Goal: Find contact information: Find contact information

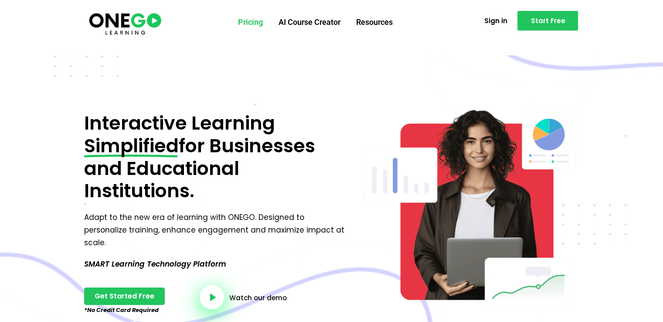
click at [259, 18] on link "Pricing" at bounding box center [250, 22] width 41 height 23
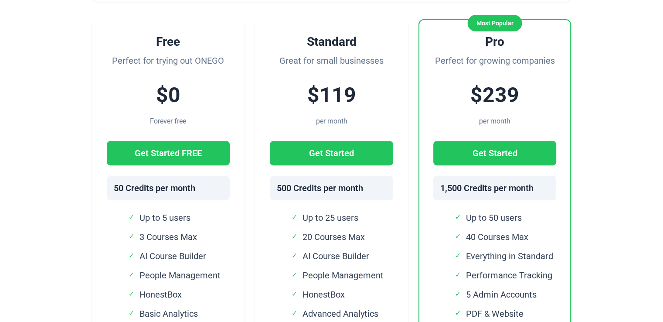
scroll to position [436, 0]
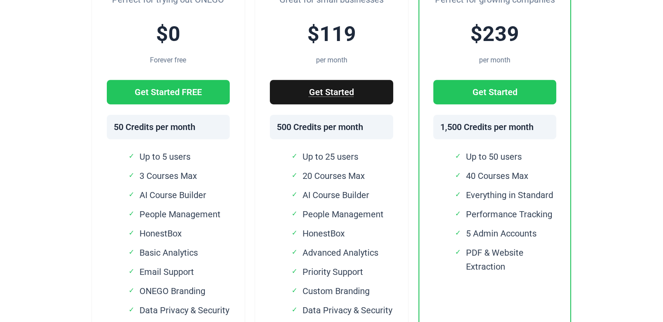
click at [332, 89] on link "Get Started" at bounding box center [331, 92] width 123 height 24
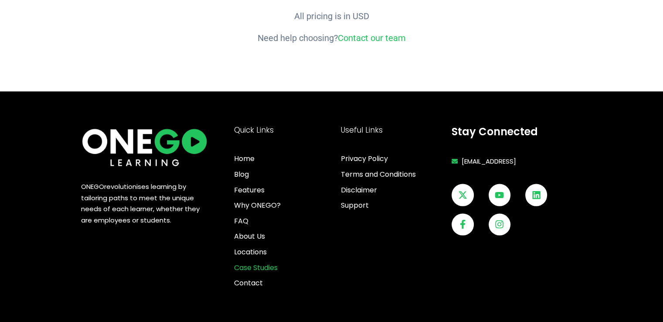
scroll to position [1771, 0]
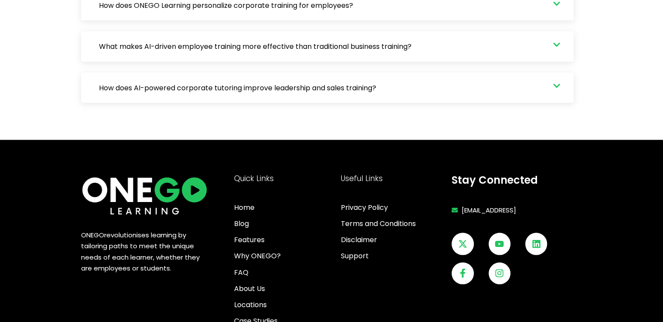
scroll to position [1739, 0]
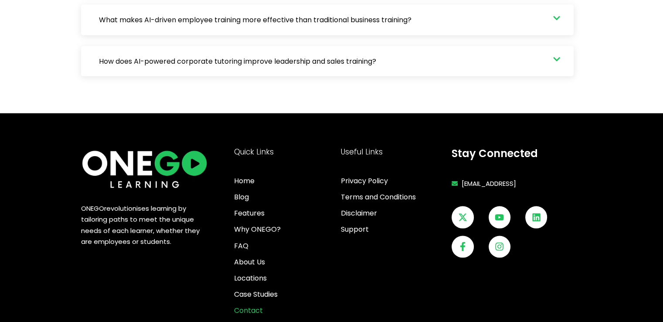
click at [256, 304] on span "Contact" at bounding box center [248, 310] width 29 height 12
